Goal: Communication & Community: Answer question/provide support

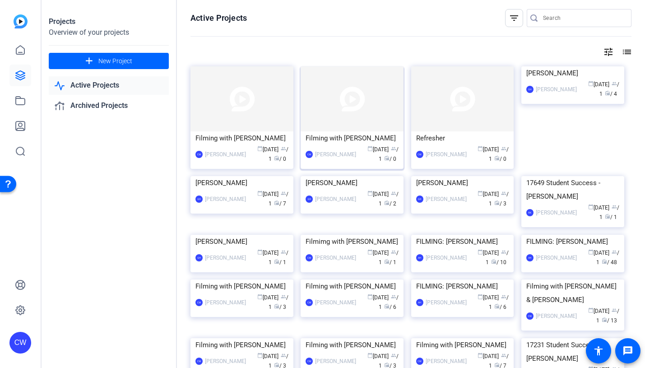
click at [384, 91] on img at bounding box center [352, 98] width 103 height 65
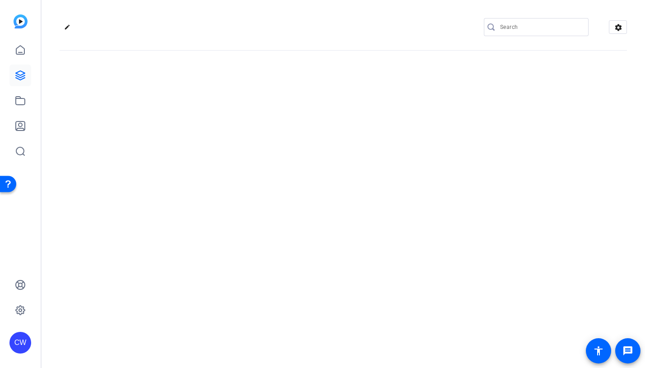
click at [384, 91] on div "edit settings" at bounding box center [344, 184] width 604 height 368
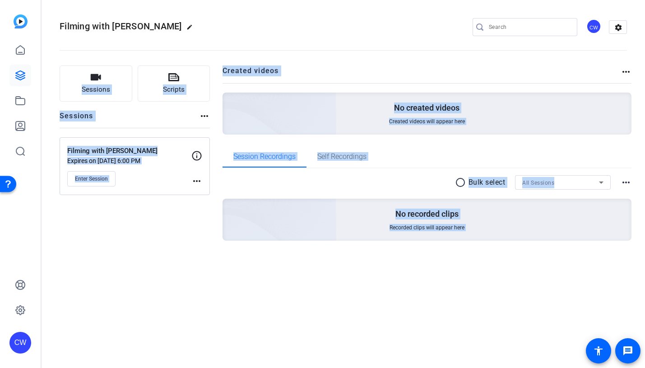
click at [197, 180] on mat-icon "more_horiz" at bounding box center [196, 181] width 11 height 11
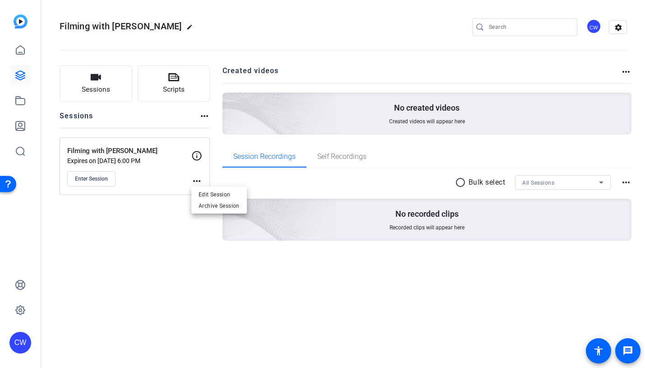
click at [102, 177] on div at bounding box center [322, 184] width 645 height 368
click at [102, 177] on span "Enter Session" at bounding box center [91, 178] width 33 height 7
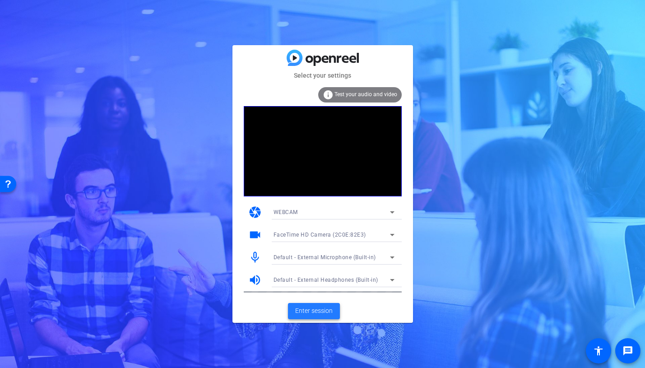
click at [308, 309] on span "Enter session" at bounding box center [313, 310] width 37 height 9
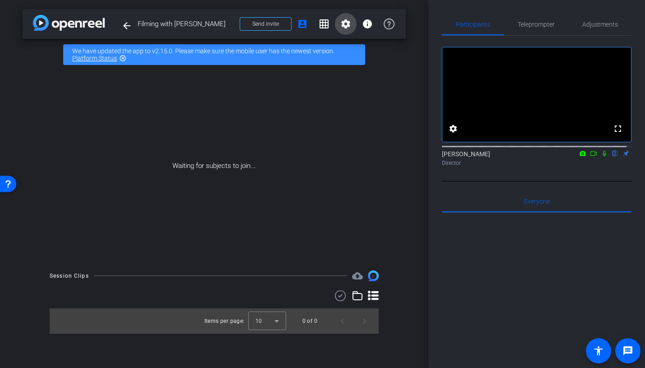
click at [346, 24] on mat-icon "settings" at bounding box center [345, 24] width 11 height 11
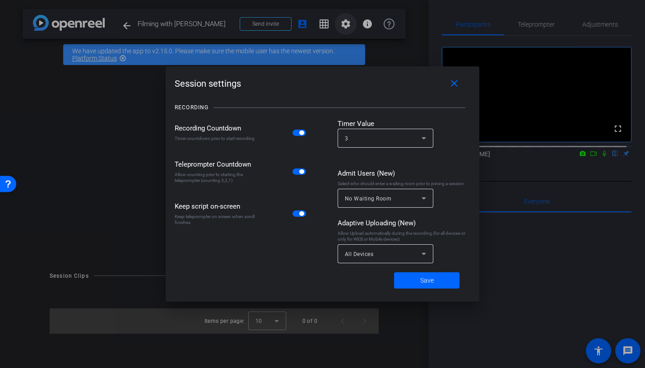
click at [346, 24] on div at bounding box center [322, 184] width 645 height 368
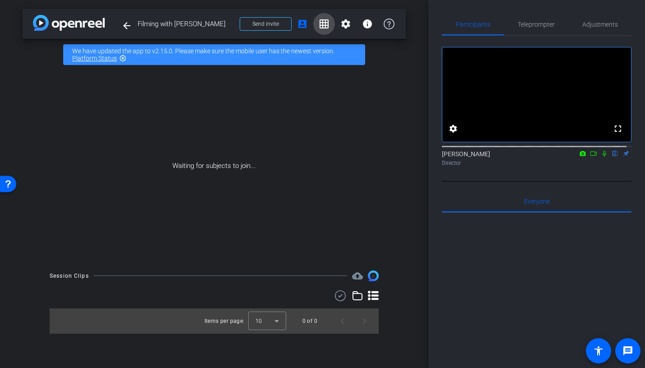
click at [324, 24] on mat-icon "grid_on" at bounding box center [324, 24] width 11 height 11
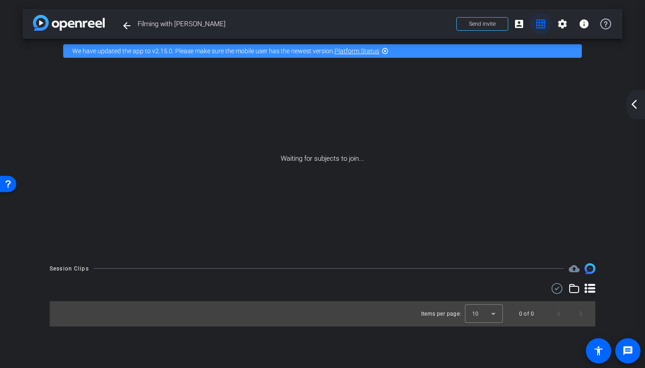
click at [543, 24] on mat-icon "grid_on" at bounding box center [540, 24] width 11 height 11
click at [495, 23] on span "Send invite" at bounding box center [482, 23] width 27 height 7
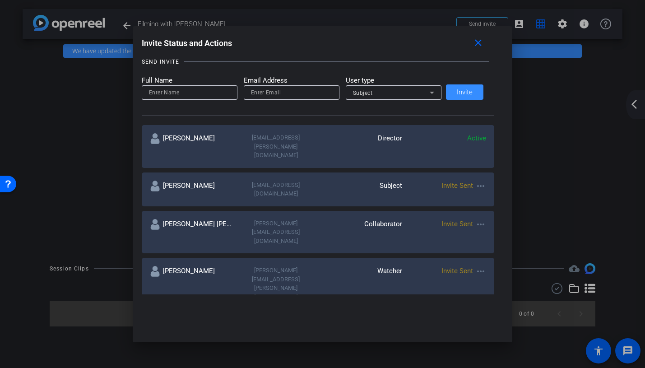
scroll to position [126, 0]
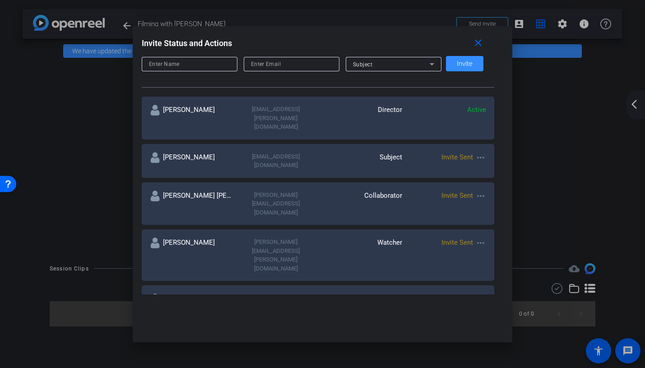
click at [475, 237] on mat-icon "more_horiz" at bounding box center [480, 242] width 11 height 11
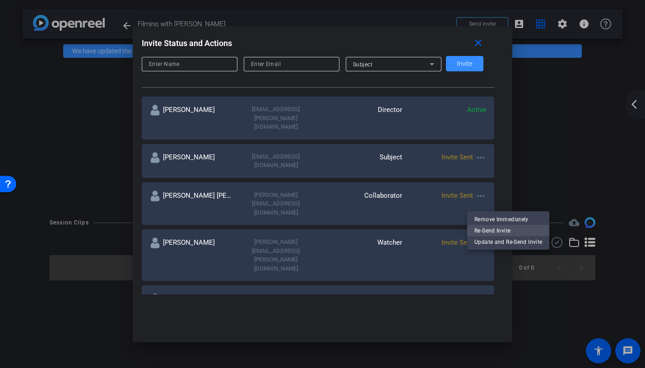
click at [479, 231] on span "Re-Send Invite" at bounding box center [508, 230] width 68 height 11
click at [126, 27] on div at bounding box center [322, 184] width 645 height 368
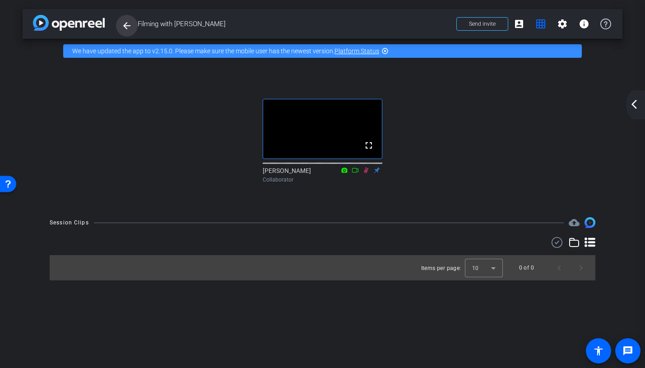
click at [126, 27] on mat-icon "arrow_back" at bounding box center [126, 25] width 11 height 11
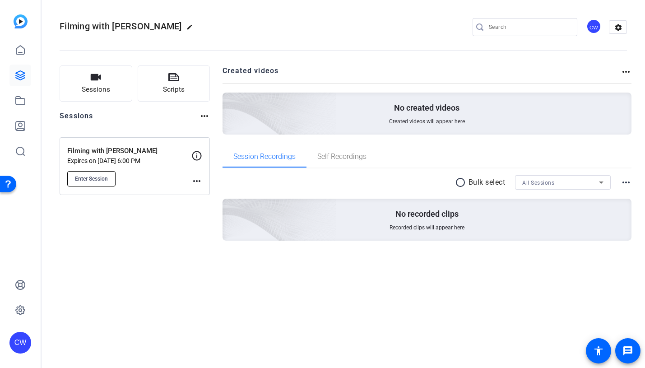
click at [102, 177] on span "Enter Session" at bounding box center [91, 178] width 33 height 7
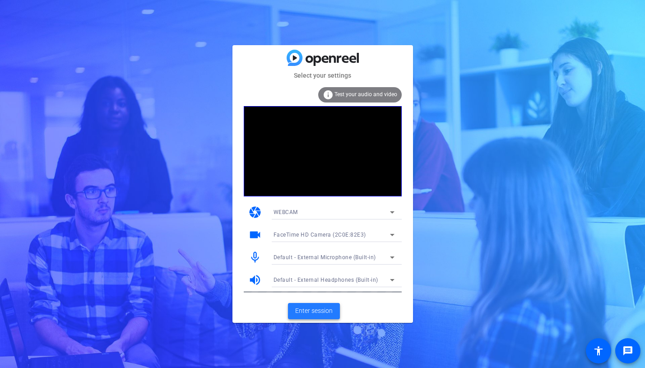
click at [308, 312] on span "Enter session" at bounding box center [313, 310] width 37 height 9
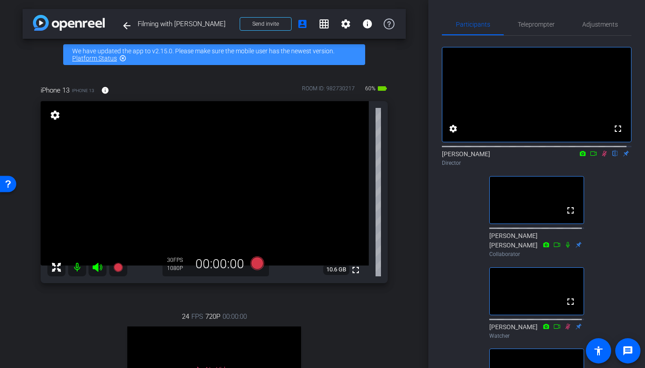
click at [602, 157] on icon at bounding box center [604, 154] width 5 height 6
click at [603, 157] on icon at bounding box center [605, 154] width 4 height 6
click at [601, 157] on icon at bounding box center [604, 153] width 7 height 6
click at [590, 157] on icon at bounding box center [593, 153] width 7 height 6
click at [601, 157] on icon at bounding box center [604, 153] width 7 height 6
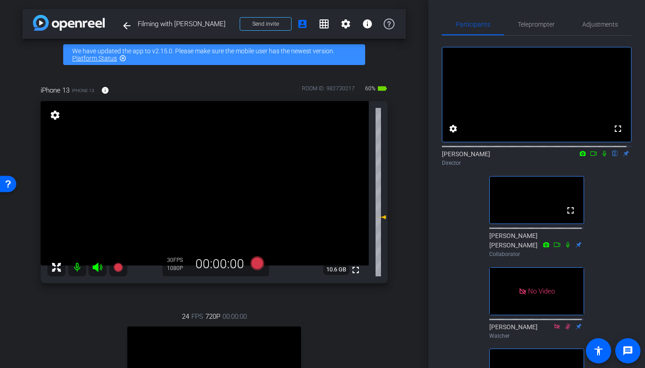
click at [591, 156] on icon at bounding box center [594, 153] width 6 height 5
click at [601, 157] on icon at bounding box center [604, 153] width 7 height 6
click at [593, 24] on span "Adjustments" at bounding box center [600, 24] width 36 height 6
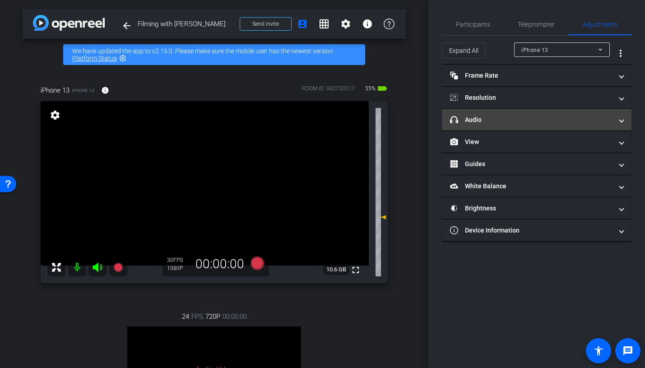
click at [621, 122] on span at bounding box center [622, 119] width 4 height 9
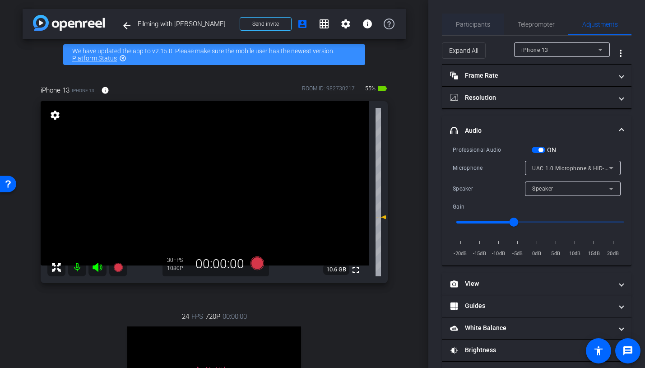
click at [477, 24] on span "Participants" at bounding box center [473, 24] width 34 height 6
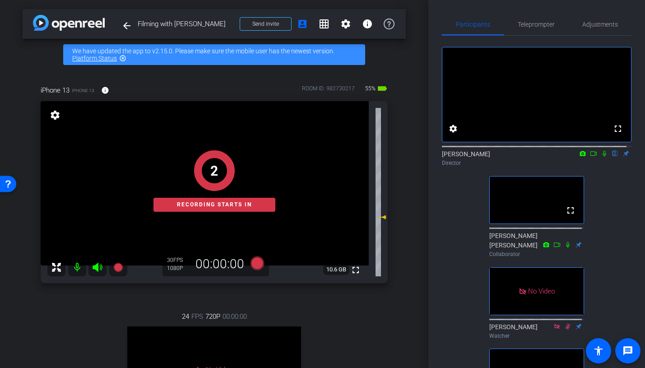
click at [601, 157] on icon at bounding box center [604, 153] width 7 height 6
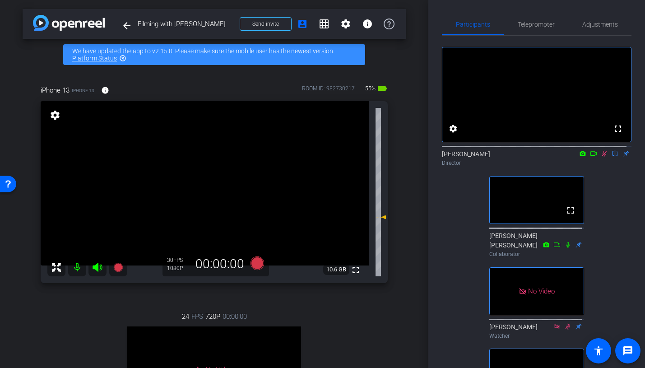
click at [602, 157] on icon at bounding box center [604, 154] width 5 height 6
click at [601, 157] on icon at bounding box center [604, 153] width 7 height 6
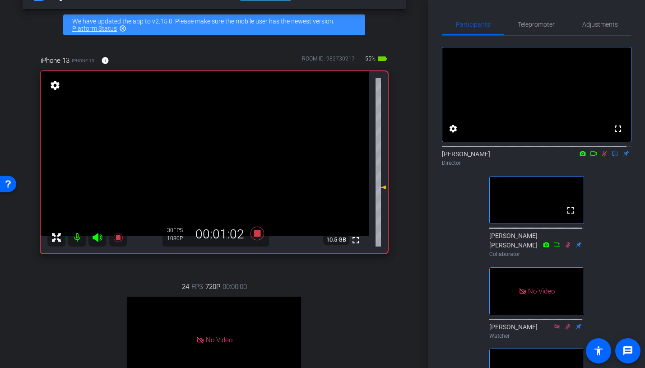
scroll to position [21, 0]
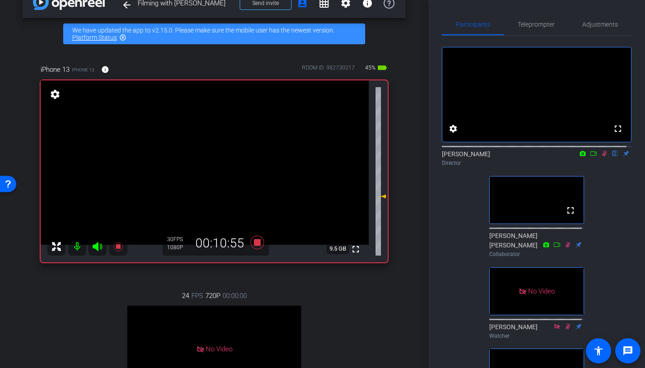
click at [590, 157] on icon at bounding box center [593, 153] width 7 height 6
click at [601, 157] on icon at bounding box center [604, 153] width 7 height 6
click at [590, 157] on icon at bounding box center [593, 153] width 7 height 6
click at [602, 156] on icon at bounding box center [604, 153] width 5 height 5
click at [601, 157] on icon at bounding box center [604, 153] width 7 height 6
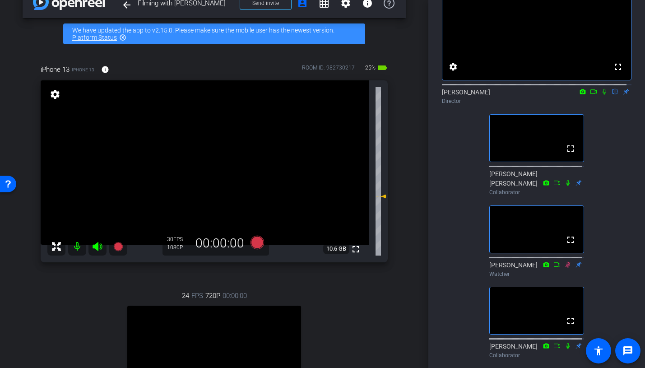
scroll to position [0, 0]
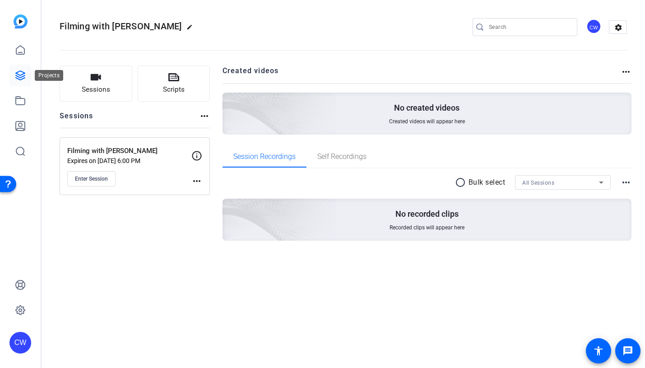
click at [23, 74] on icon at bounding box center [20, 75] width 9 height 9
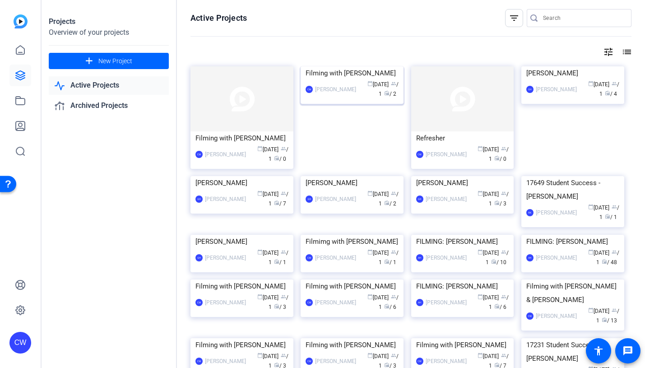
click at [352, 66] on img at bounding box center [352, 66] width 103 height 0
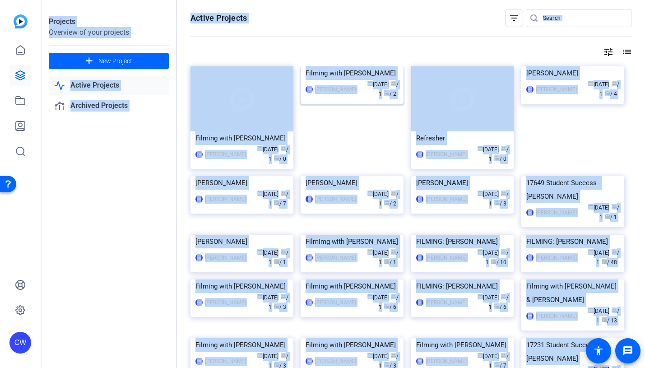
click at [352, 104] on div "Projects Overview of your projects add New Project Active Projects Archived Pro…" at bounding box center [344, 184] width 604 height 368
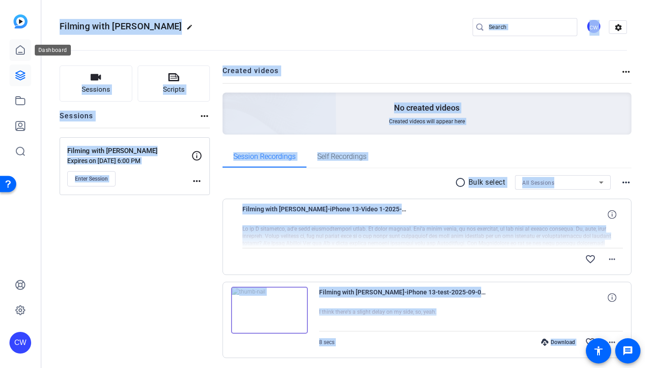
click at [23, 49] on icon at bounding box center [20, 50] width 11 height 11
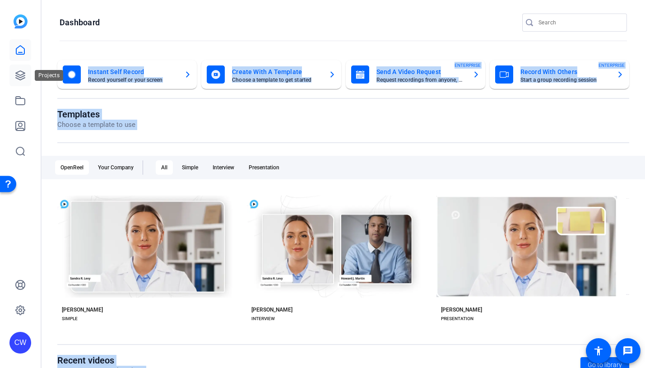
click at [23, 76] on icon at bounding box center [20, 75] width 9 height 9
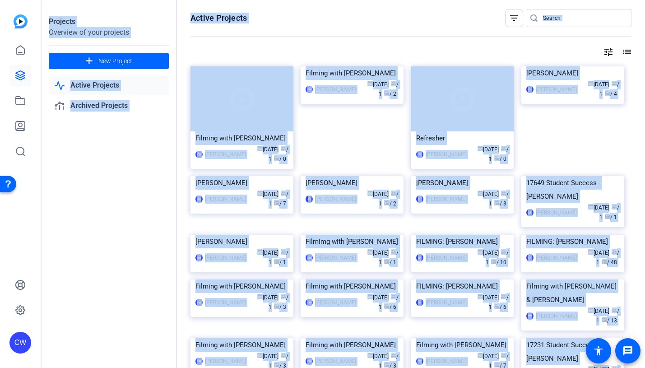
click at [123, 205] on div "Projects Overview of your projects add New Project Active Projects Archived Pro…" at bounding box center [109, 184] width 135 height 368
